Goal: Transaction & Acquisition: Book appointment/travel/reservation

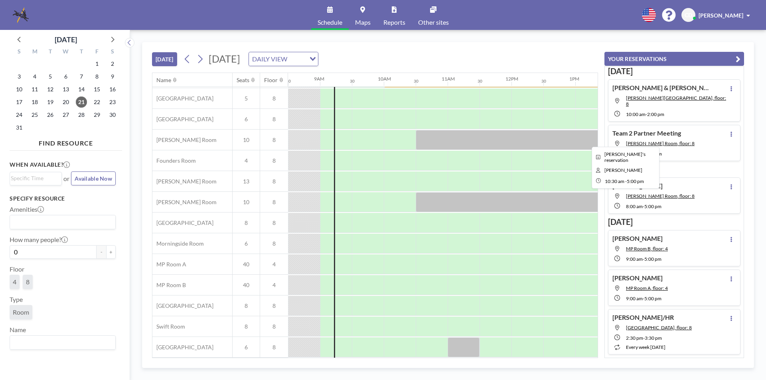
scroll to position [0, 542]
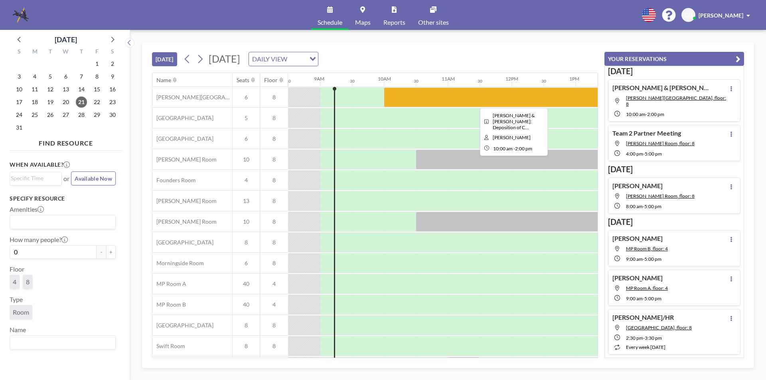
click at [522, 102] on div at bounding box center [511, 97] width 255 height 20
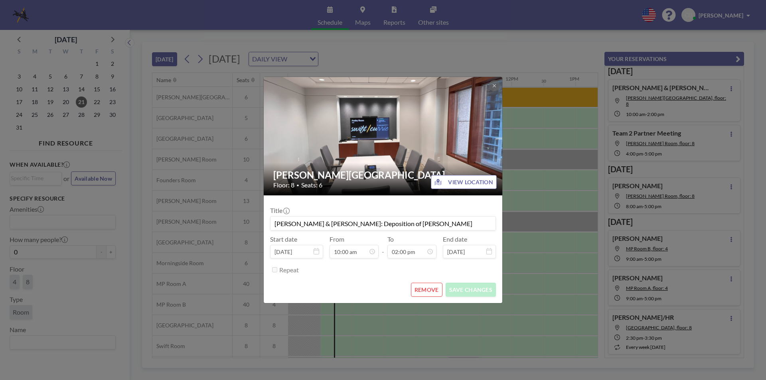
click at [529, 198] on div "[PERSON_NAME] Room Floor: 8 • Seats: 6 VIEW LOCATION Title [PERSON_NAME] & [PER…" at bounding box center [383, 190] width 766 height 380
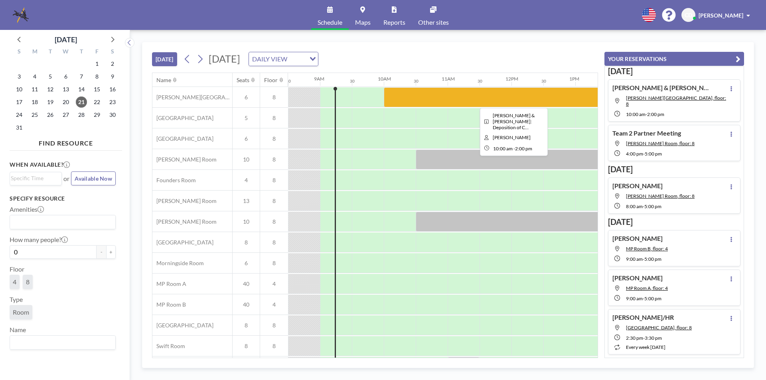
click at [494, 98] on div at bounding box center [511, 97] width 255 height 20
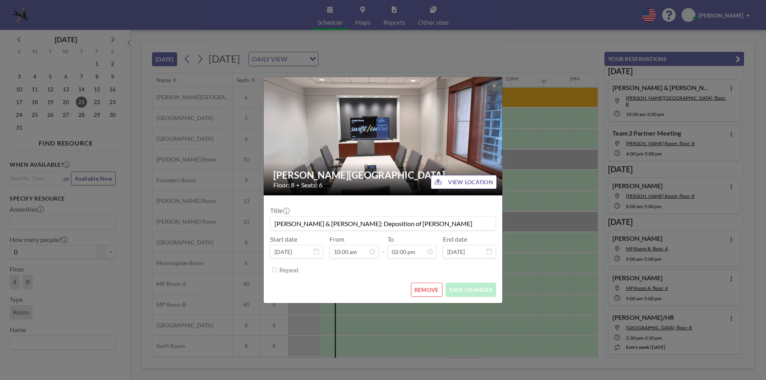
click at [581, 197] on div "[PERSON_NAME] Room Floor: 8 • Seats: 6 VIEW LOCATION Title [PERSON_NAME] & [PER…" at bounding box center [383, 190] width 766 height 380
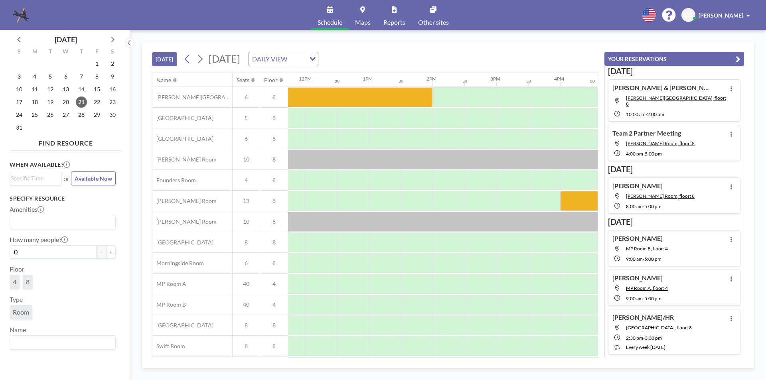
scroll to position [0, 792]
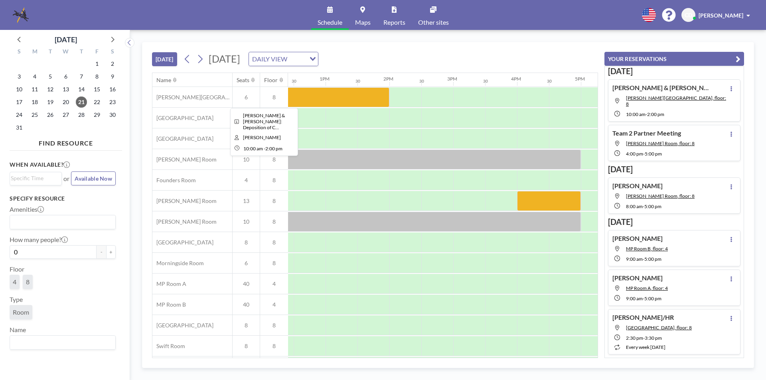
click at [365, 104] on div at bounding box center [261, 97] width 255 height 20
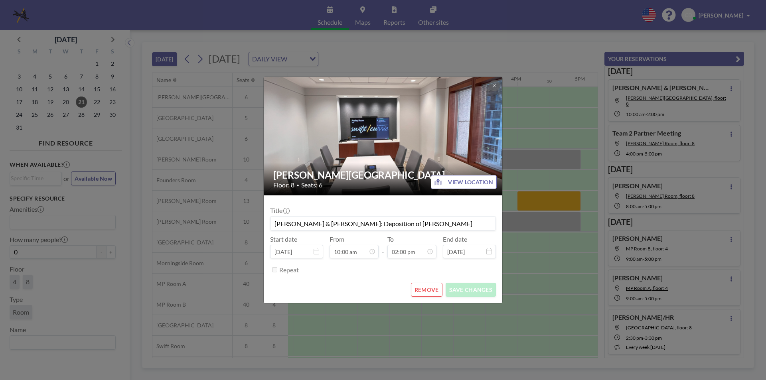
click at [549, 135] on div "[PERSON_NAME] Room Floor: 8 • Seats: 6 VIEW LOCATION Title [PERSON_NAME] & [PER…" at bounding box center [383, 190] width 766 height 380
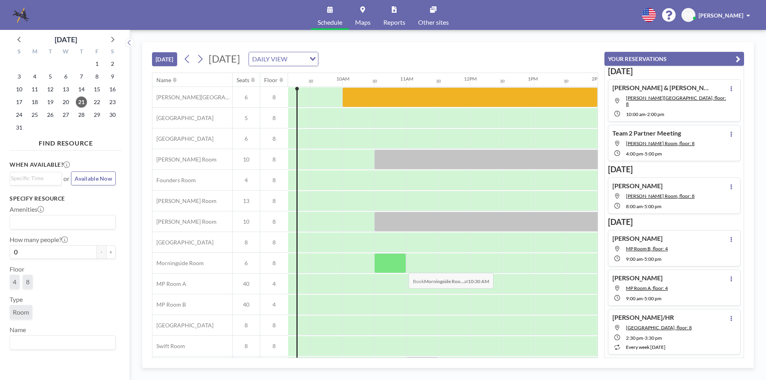
scroll to position [24, 584]
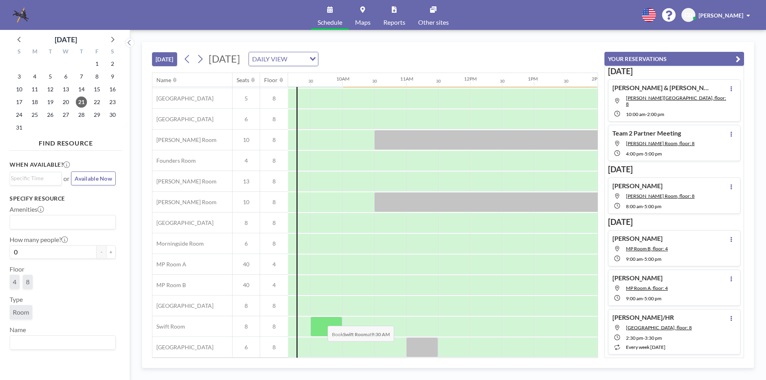
click at [321, 320] on div at bounding box center [326, 327] width 32 height 20
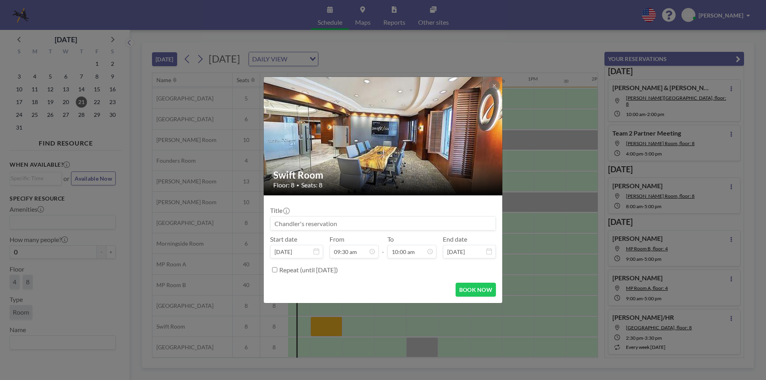
scroll to position [284, 0]
click at [398, 229] on input at bounding box center [382, 224] width 225 height 14
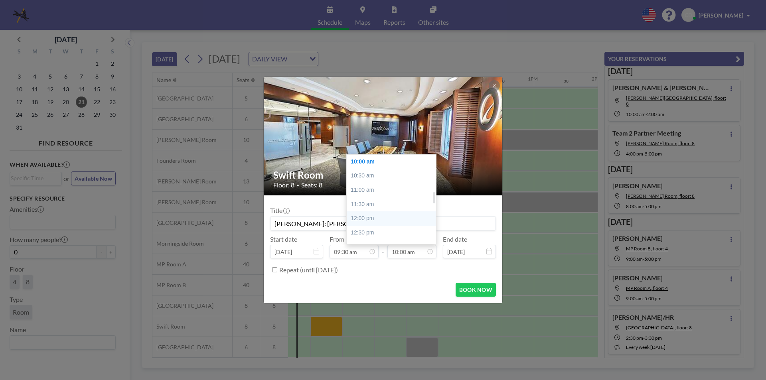
scroll to position [483, 0]
type input "[PERSON_NAME]: [PERSON_NAME] & [PERSON_NAME]"
click at [396, 162] on div "05:00 pm" at bounding box center [393, 161] width 93 height 14
type input "05:00 pm"
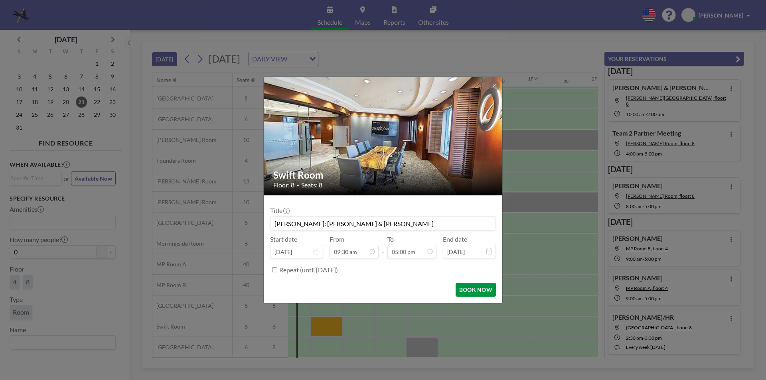
click at [472, 288] on button "BOOK NOW" at bounding box center [475, 290] width 40 height 14
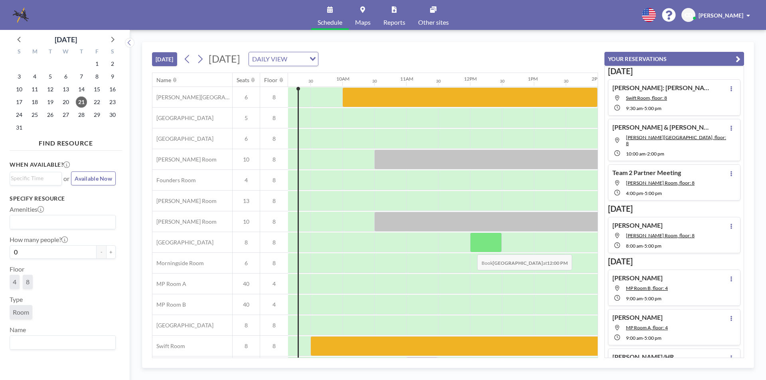
scroll to position [24, 584]
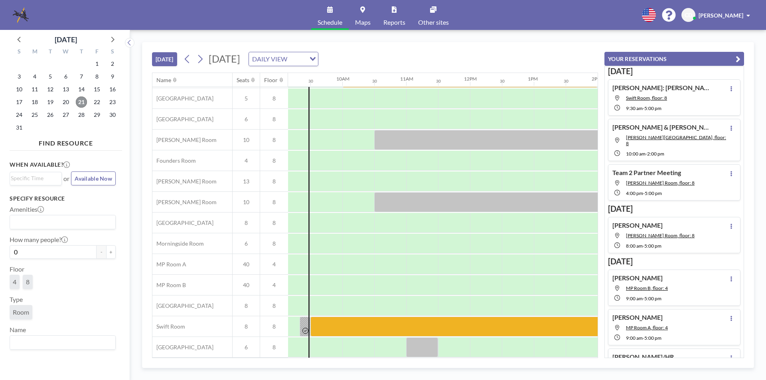
click at [80, 100] on span "21" at bounding box center [81, 101] width 11 height 11
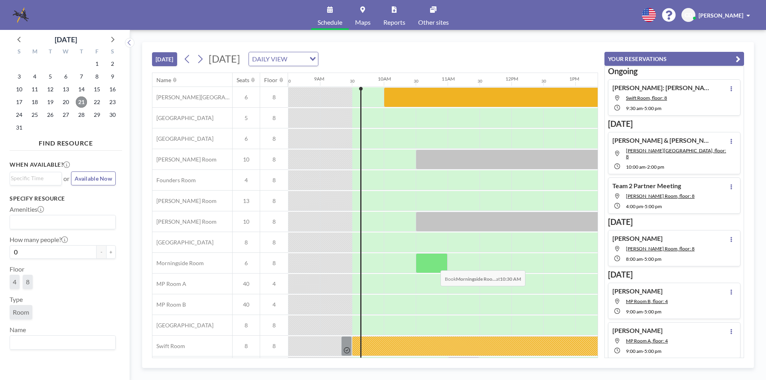
scroll to position [24, 542]
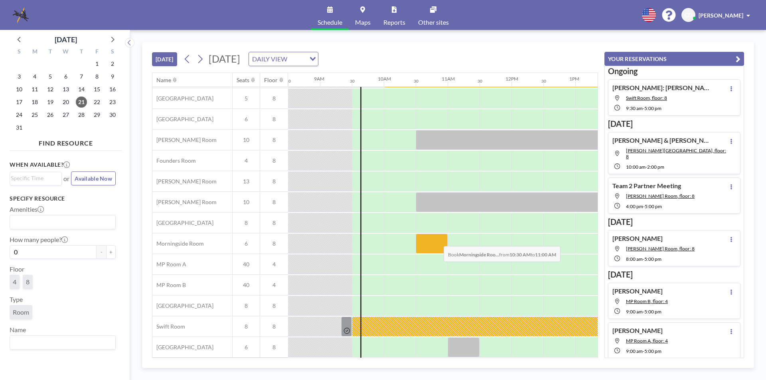
click at [437, 240] on div at bounding box center [431, 244] width 32 height 20
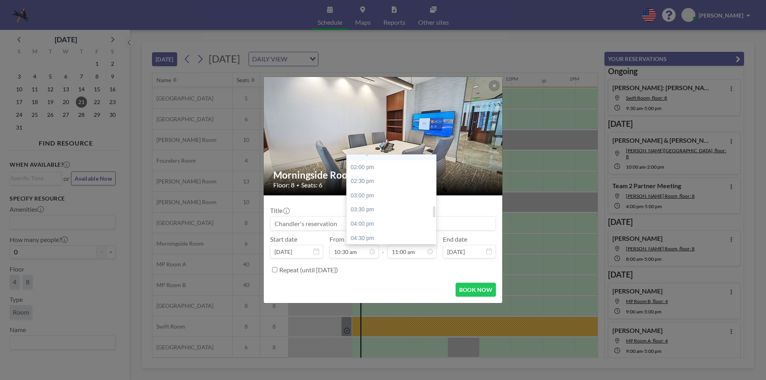
scroll to position [432, 0]
click at [390, 211] on div "05:00 pm" at bounding box center [393, 212] width 93 height 14
type input "05:00 pm"
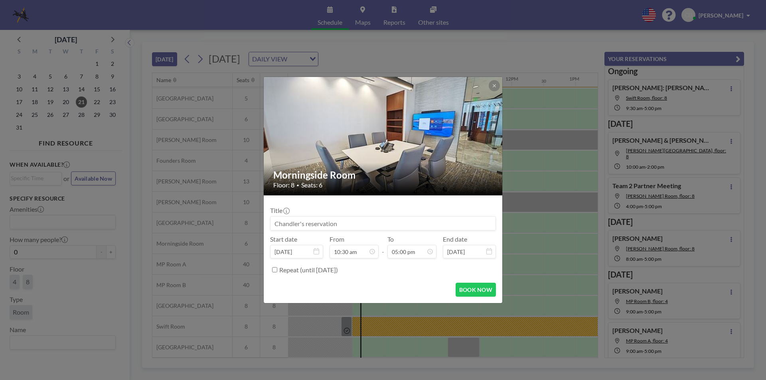
click at [364, 215] on div "Title" at bounding box center [383, 219] width 226 height 24
click at [368, 225] on input at bounding box center [382, 224] width 225 height 14
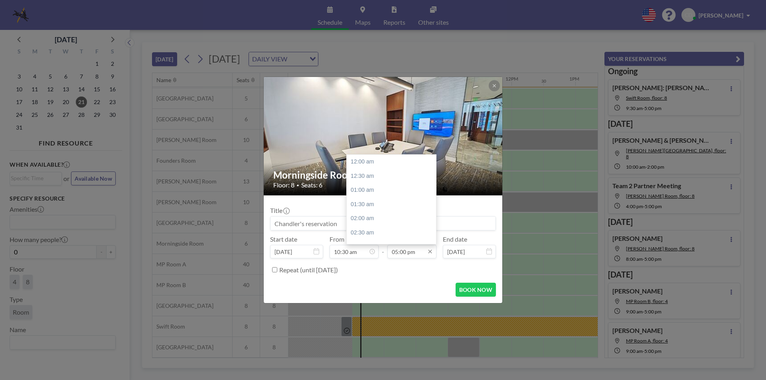
scroll to position [482, 0]
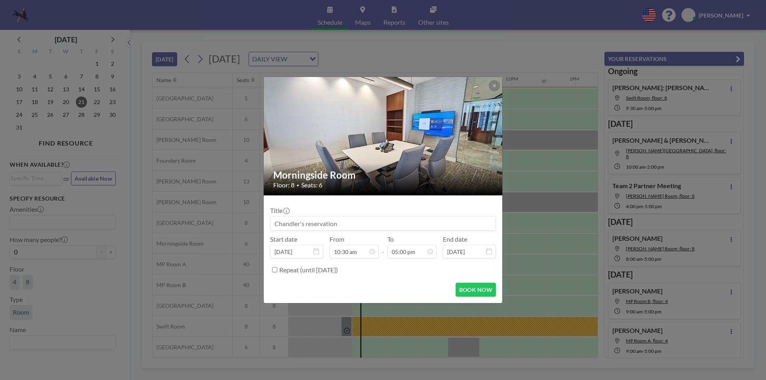
click at [455, 227] on input at bounding box center [382, 224] width 225 height 14
type input "A"
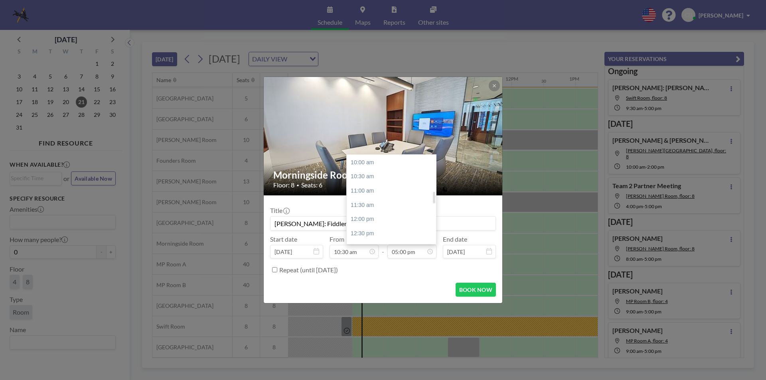
scroll to position [323, 0]
type input "[PERSON_NAME]: Fiddler Zoom Depo"
click at [380, 230] on div "02:00 pm" at bounding box center [393, 236] width 93 height 14
type input "02:00 pm"
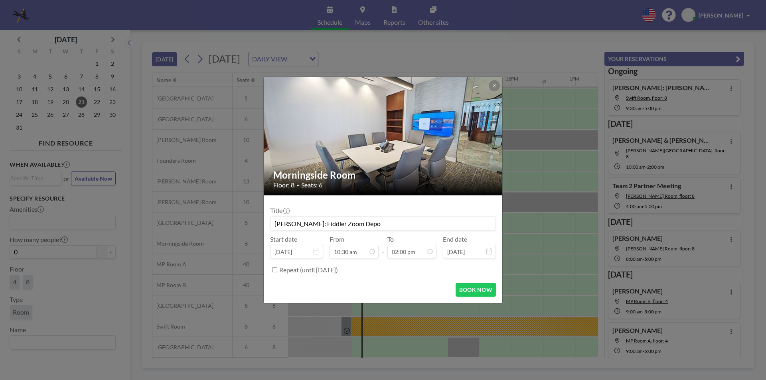
scroll to position [398, 0]
click at [474, 282] on form "Title [PERSON_NAME]: Fiddler Zoom Depo Start date [DATE] From 10:30 am - To 02:…" at bounding box center [383, 249] width 238 height 108
click at [475, 286] on button "BOOK NOW" at bounding box center [475, 290] width 40 height 14
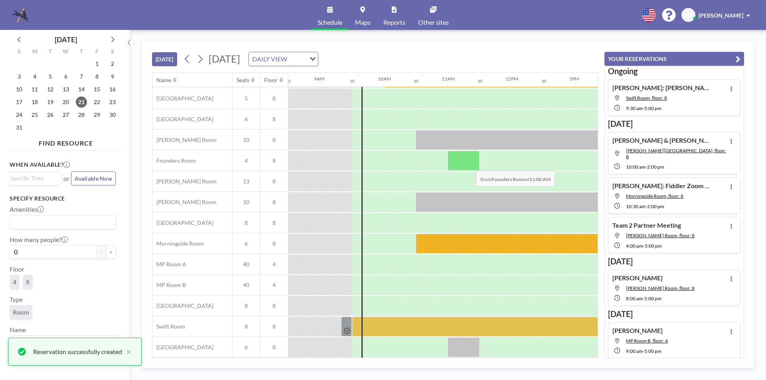
scroll to position [0, 542]
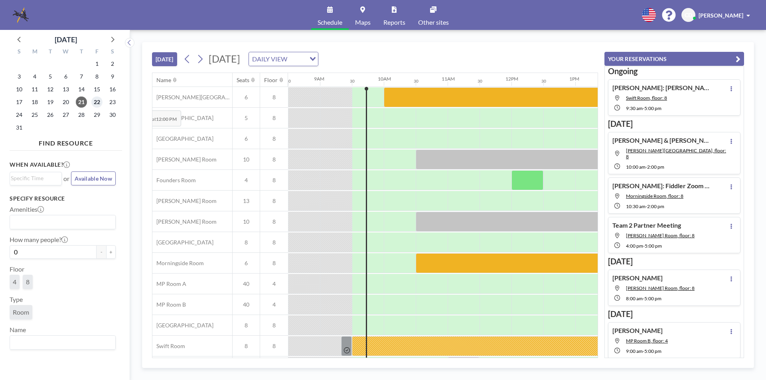
click at [96, 104] on span "22" at bounding box center [96, 101] width 11 height 11
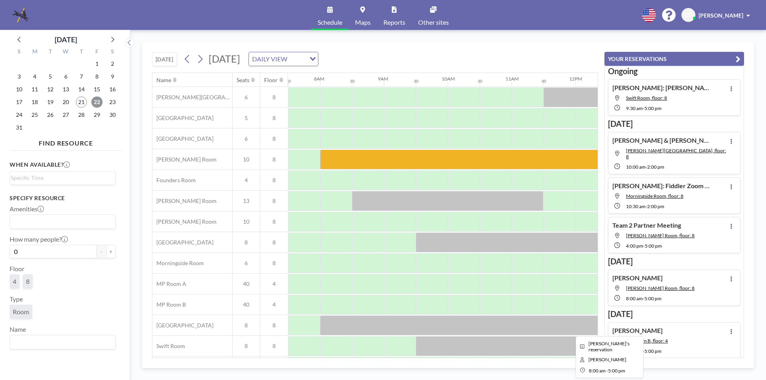
scroll to position [24, 478]
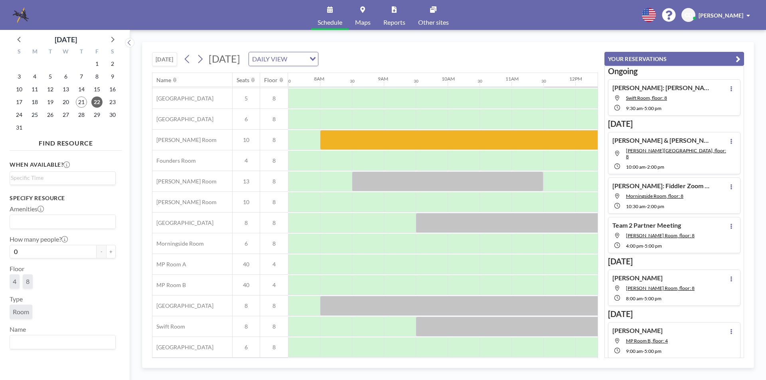
click at [76, 98] on div "21" at bounding box center [81, 102] width 16 height 13
click at [79, 99] on span "21" at bounding box center [81, 101] width 11 height 11
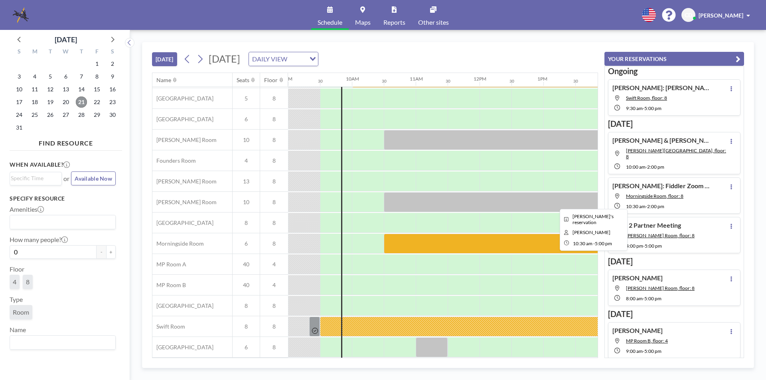
scroll to position [0, 574]
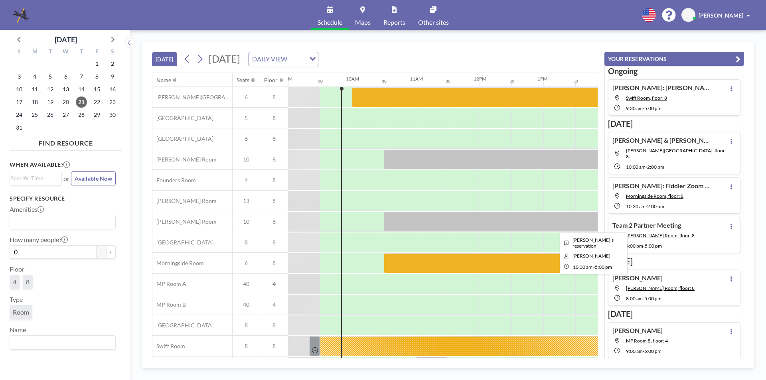
click at [469, 222] on div at bounding box center [591, 222] width 415 height 20
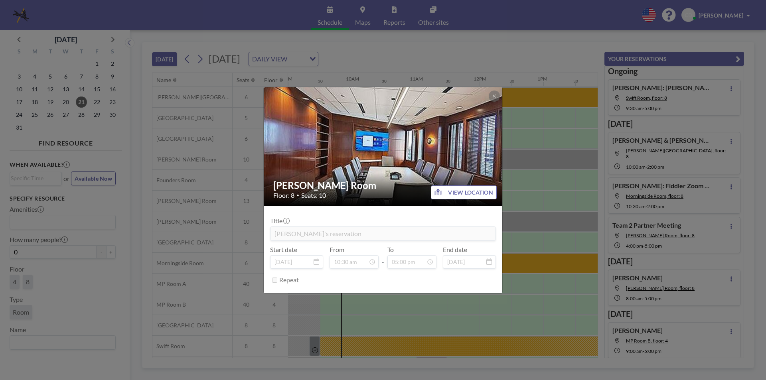
click at [561, 208] on div "[PERSON_NAME] Room Floor: 8 • Seats: 10 VIEW LOCATION Title Jade's reservation …" at bounding box center [383, 190] width 766 height 380
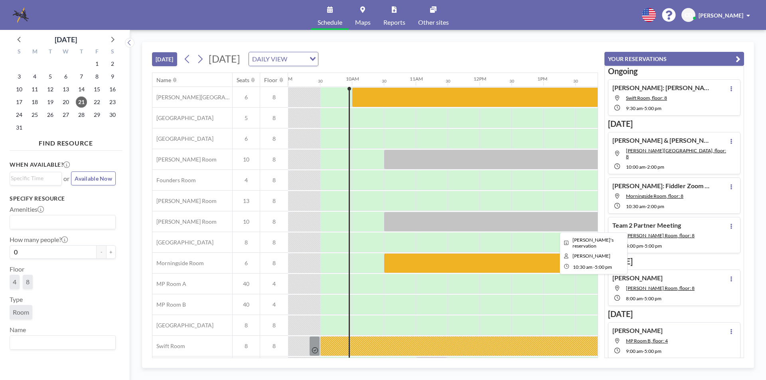
click at [447, 222] on div at bounding box center [591, 222] width 415 height 20
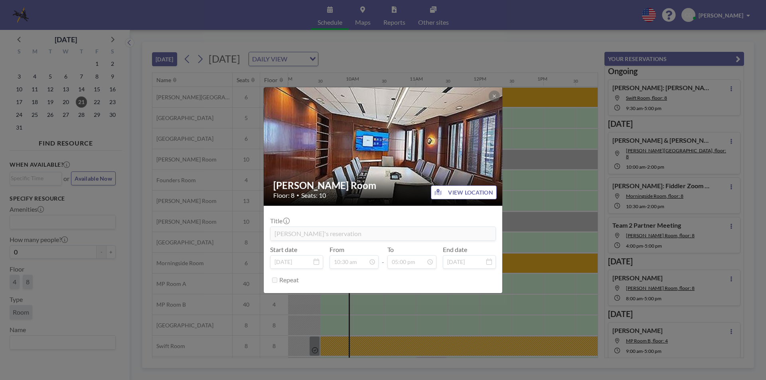
click at [521, 182] on div "[PERSON_NAME] Room Floor: 8 • Seats: 10 VIEW LOCATION Title Jade's reservation …" at bounding box center [383, 190] width 766 height 380
